Goal: Communication & Community: Answer question/provide support

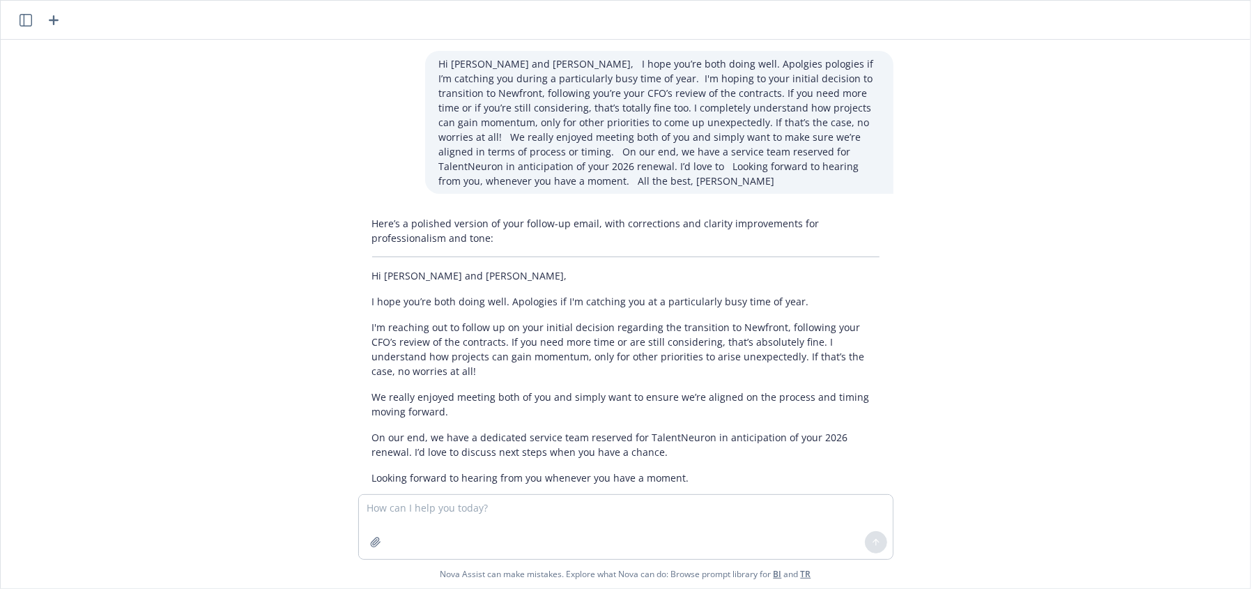
scroll to position [1458, 0]
